Goal: Task Accomplishment & Management: Use online tool/utility

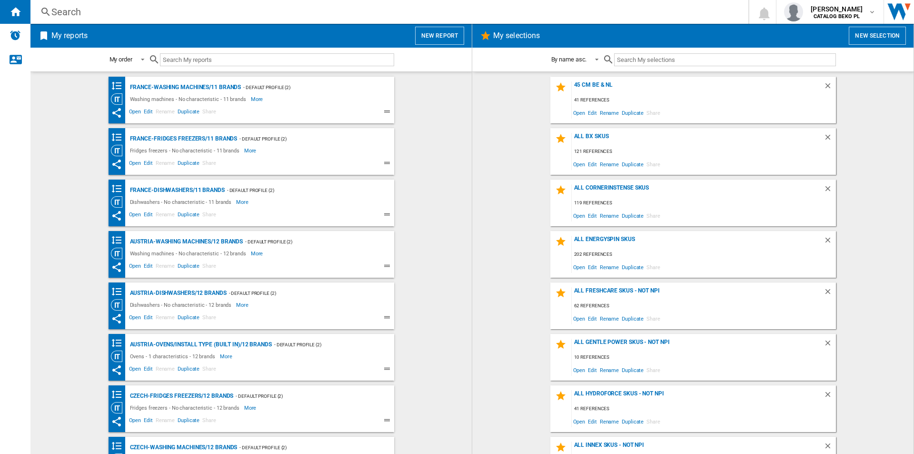
click at [433, 34] on button "New report" at bounding box center [439, 36] width 49 height 18
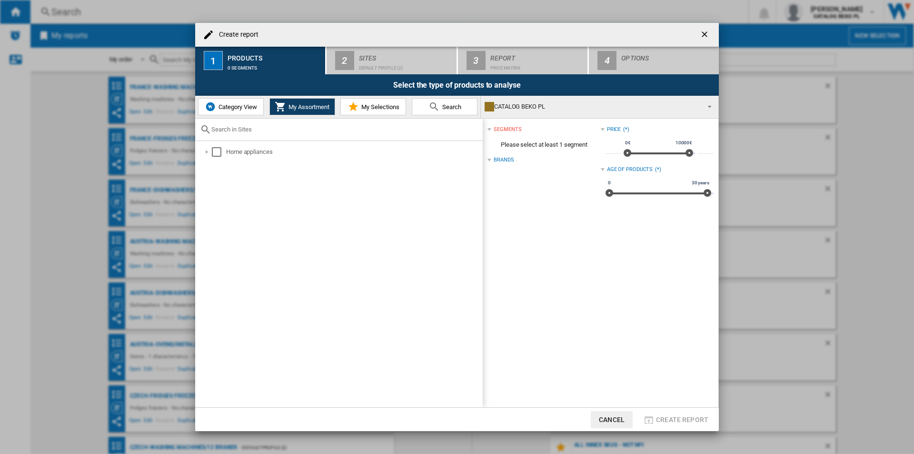
drag, startPoint x: 367, startPoint y: 102, endPoint x: 365, endPoint y: 114, distance: 12.1
click at [367, 102] on button "My Selections" at bounding box center [373, 106] width 66 height 17
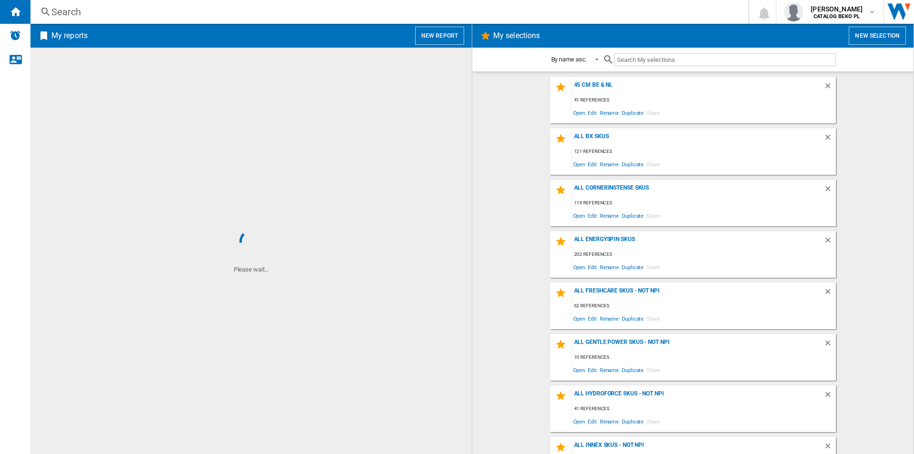
click at [412, 43] on span "My reports New report" at bounding box center [251, 36] width 426 height 18
click at [419, 41] on button "New report" at bounding box center [439, 36] width 49 height 18
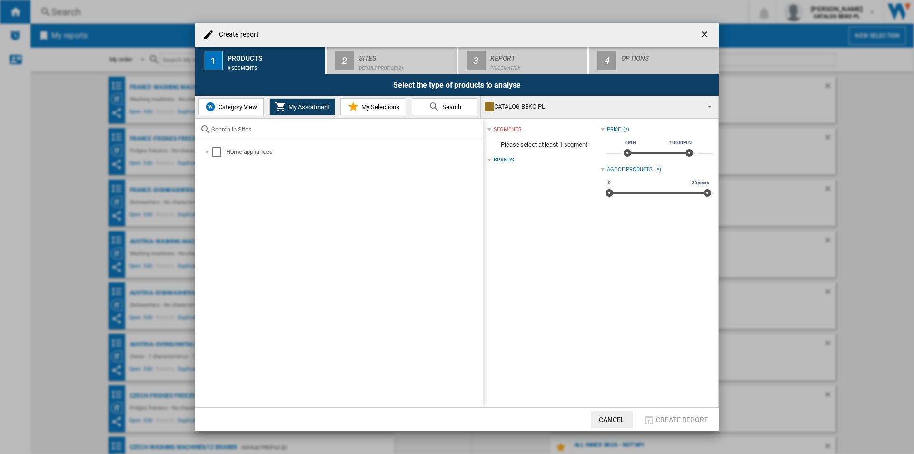
click at [356, 110] on md-icon at bounding box center [353, 106] width 11 height 11
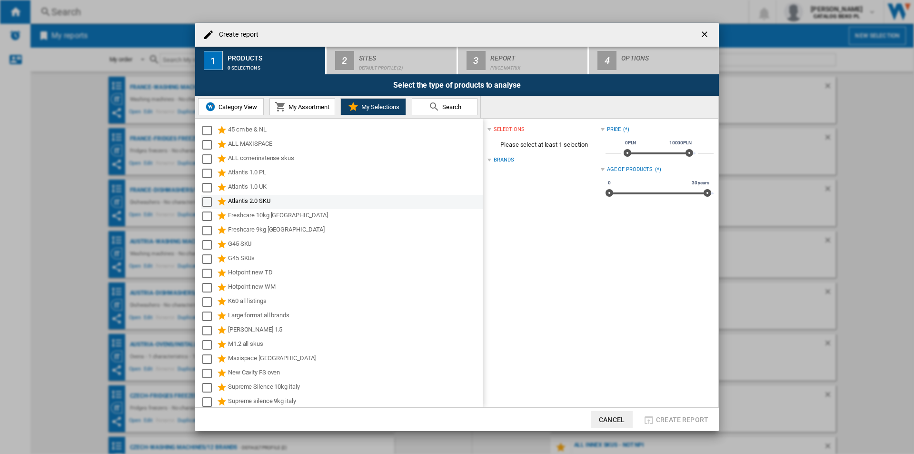
click at [247, 199] on div "Atlantis 2.0 SKU" at bounding box center [354, 201] width 253 height 11
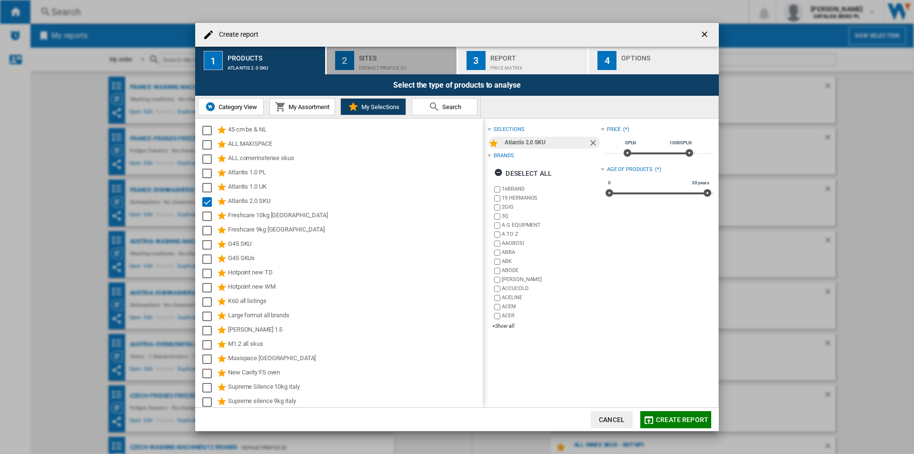
click at [390, 55] on div "Sites" at bounding box center [406, 55] width 94 height 10
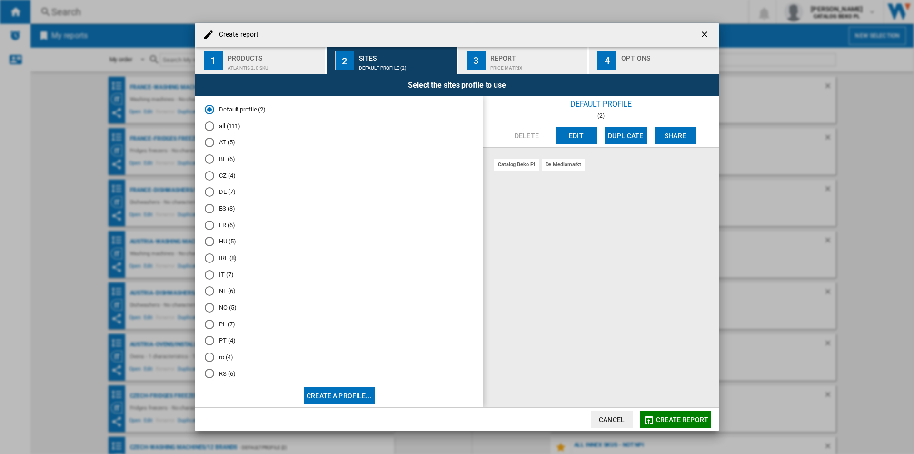
click at [226, 224] on md-radio-button "FR (6)" at bounding box center [339, 224] width 269 height 9
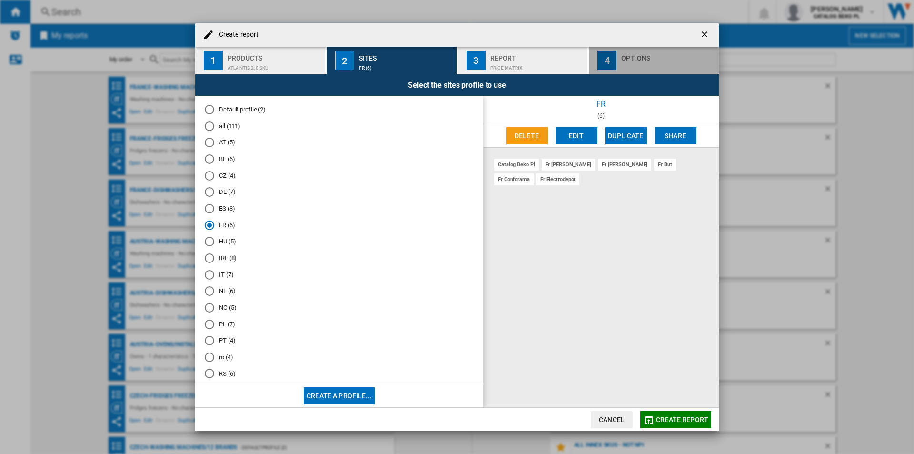
click at [603, 72] on button "4 Options" at bounding box center [654, 61] width 130 height 28
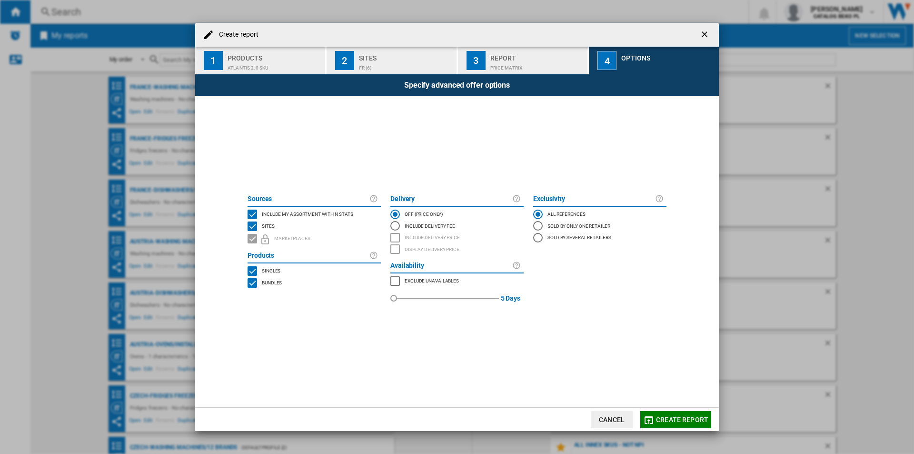
click at [297, 214] on span "Include my assortment within stats" at bounding box center [307, 213] width 91 height 7
click at [682, 416] on span "Create report" at bounding box center [682, 420] width 52 height 8
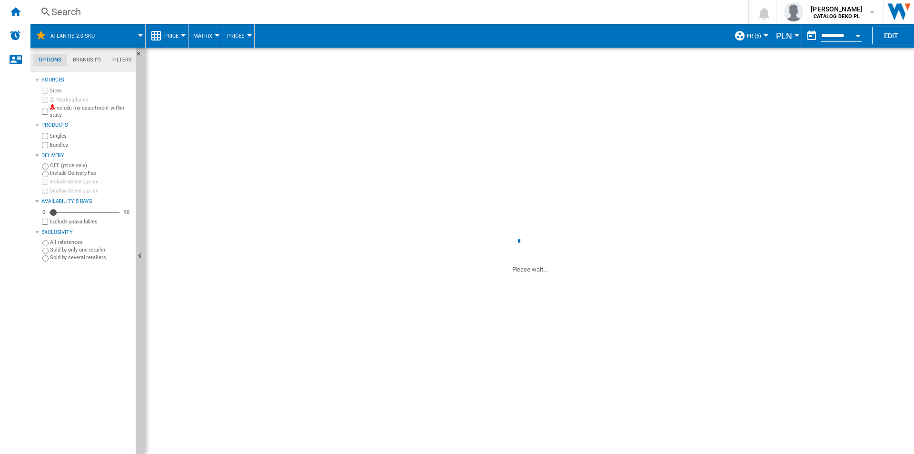
click at [776, 40] on span "PLN" at bounding box center [784, 36] width 16 height 10
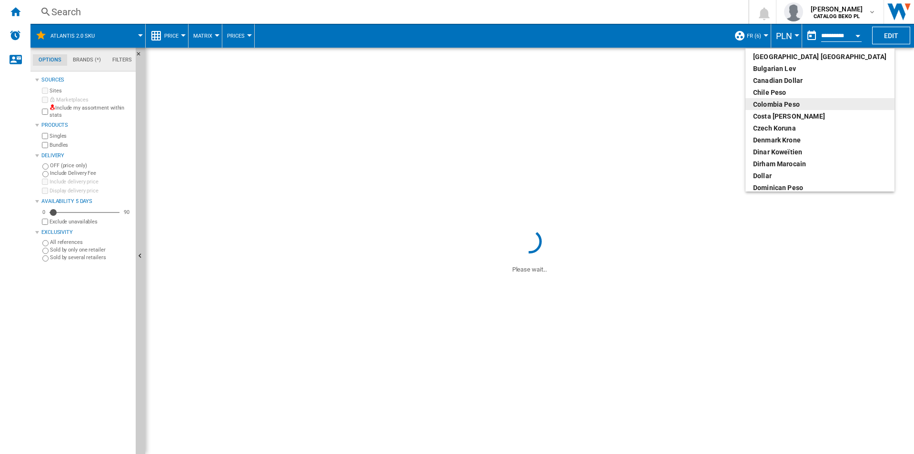
scroll to position [95, 0]
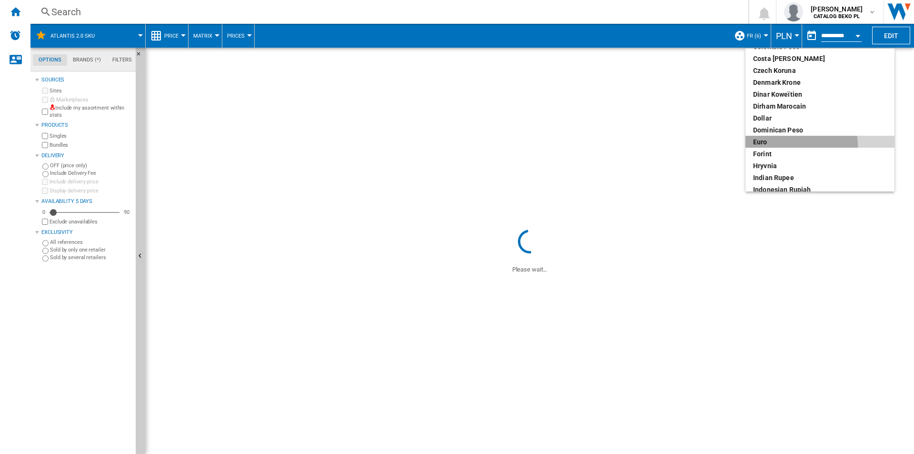
click at [777, 147] on button "euro" at bounding box center [820, 142] width 149 height 12
